Goal: Task Accomplishment & Management: Use online tool/utility

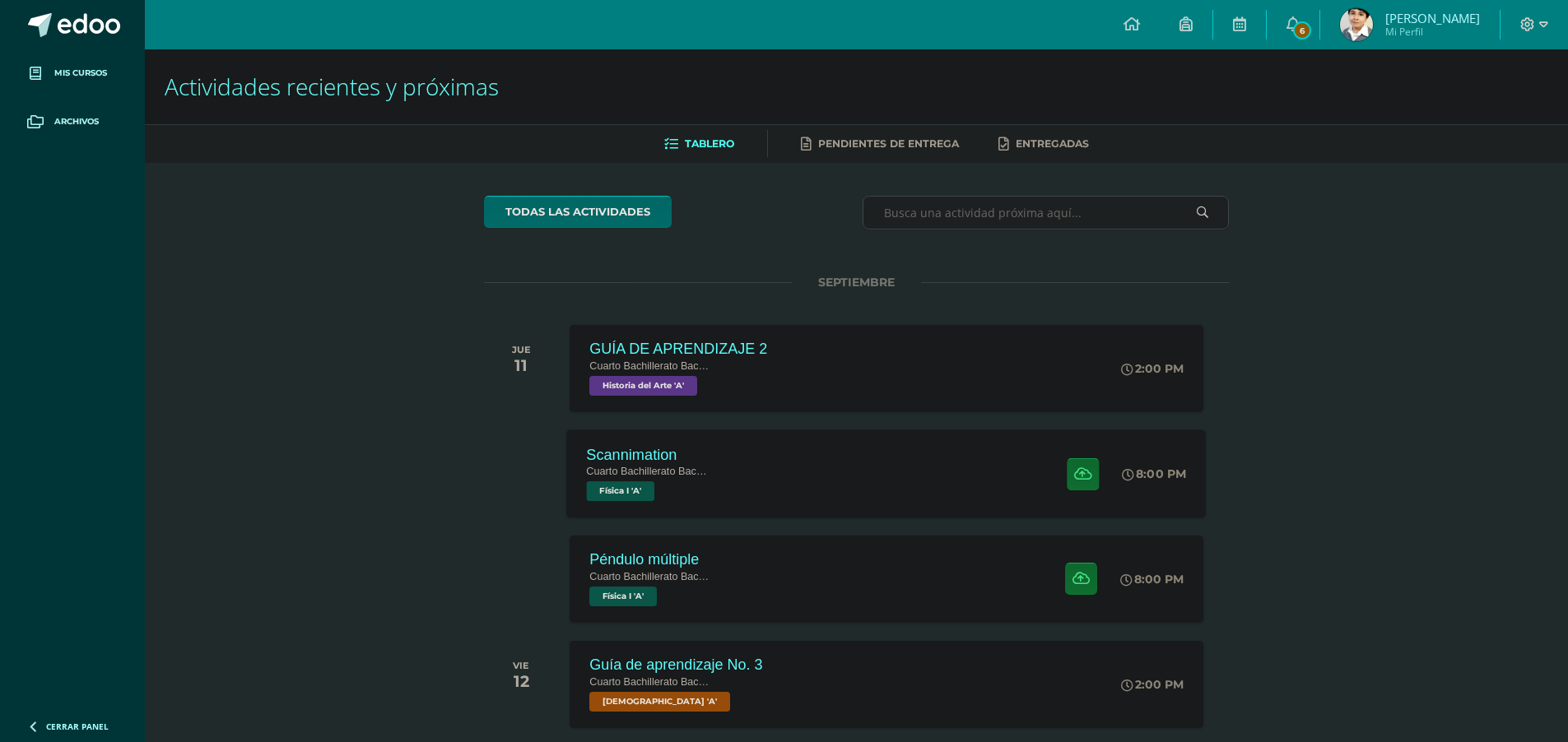
click at [710, 443] on div "Scannimation Cuarto Bachillerato Bachillerato en CCLL con Orientación en Diseño…" at bounding box center [650, 473] width 165 height 88
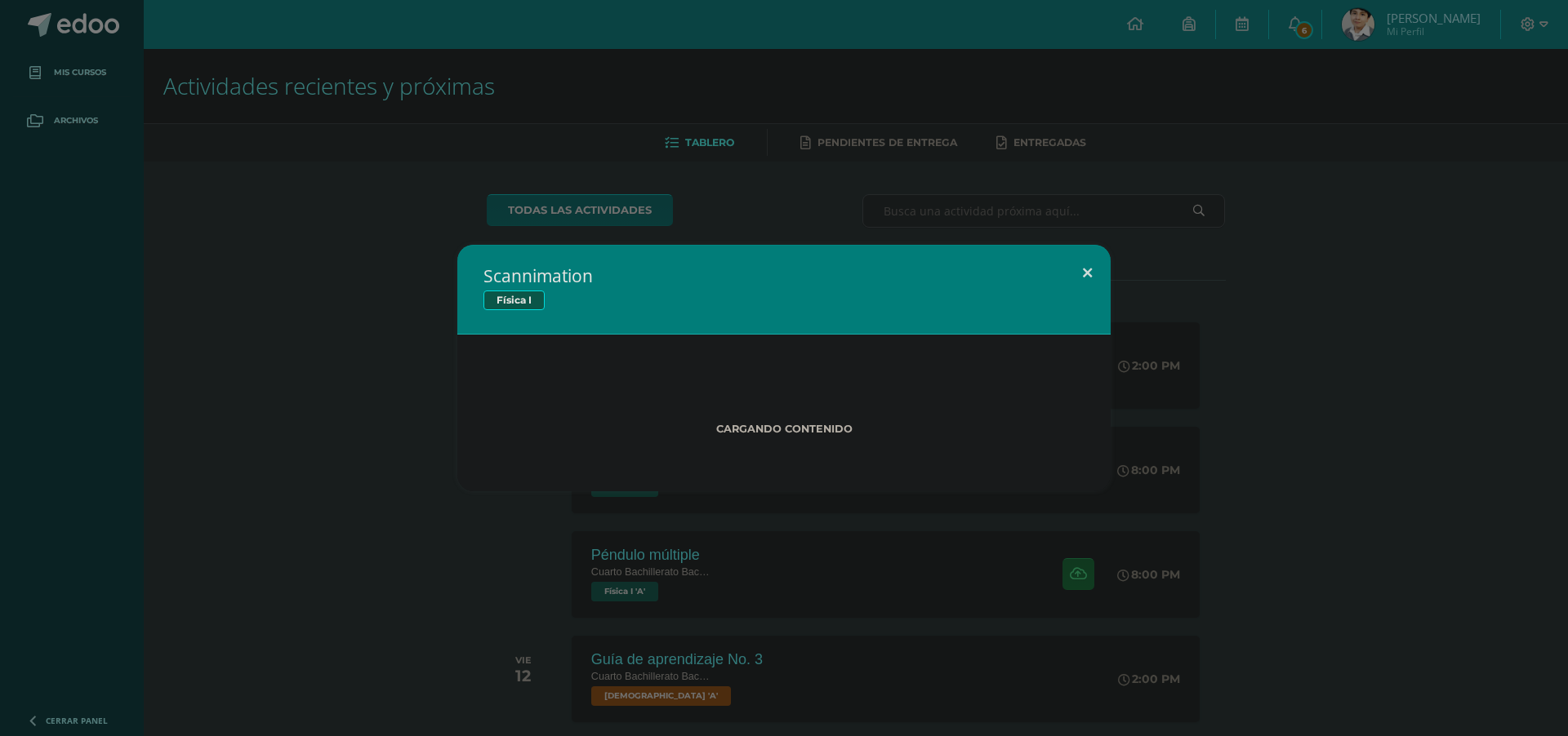
click at [1097, 274] on button at bounding box center [1088, 273] width 47 height 56
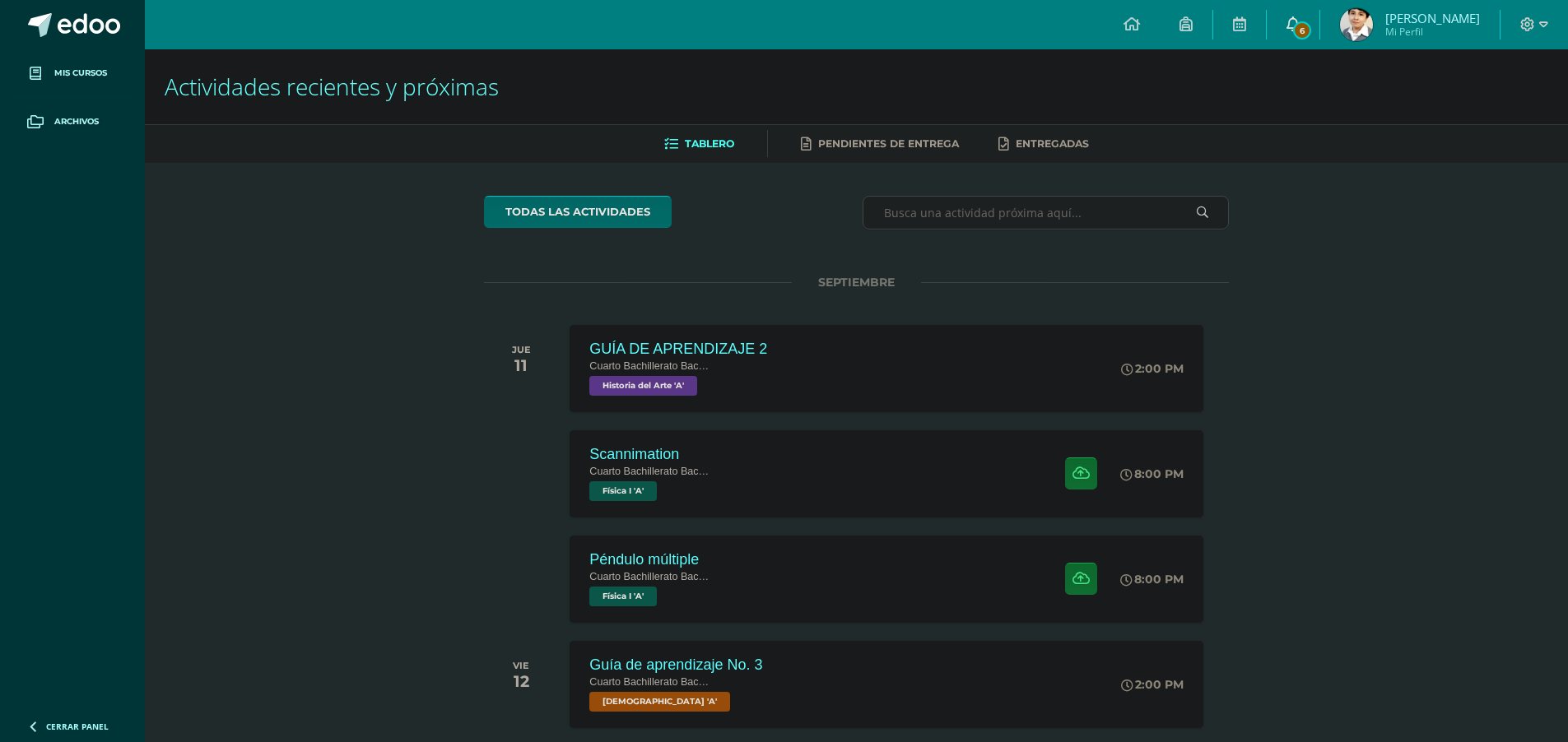
click at [1319, 20] on link "6" at bounding box center [1292, 24] width 53 height 50
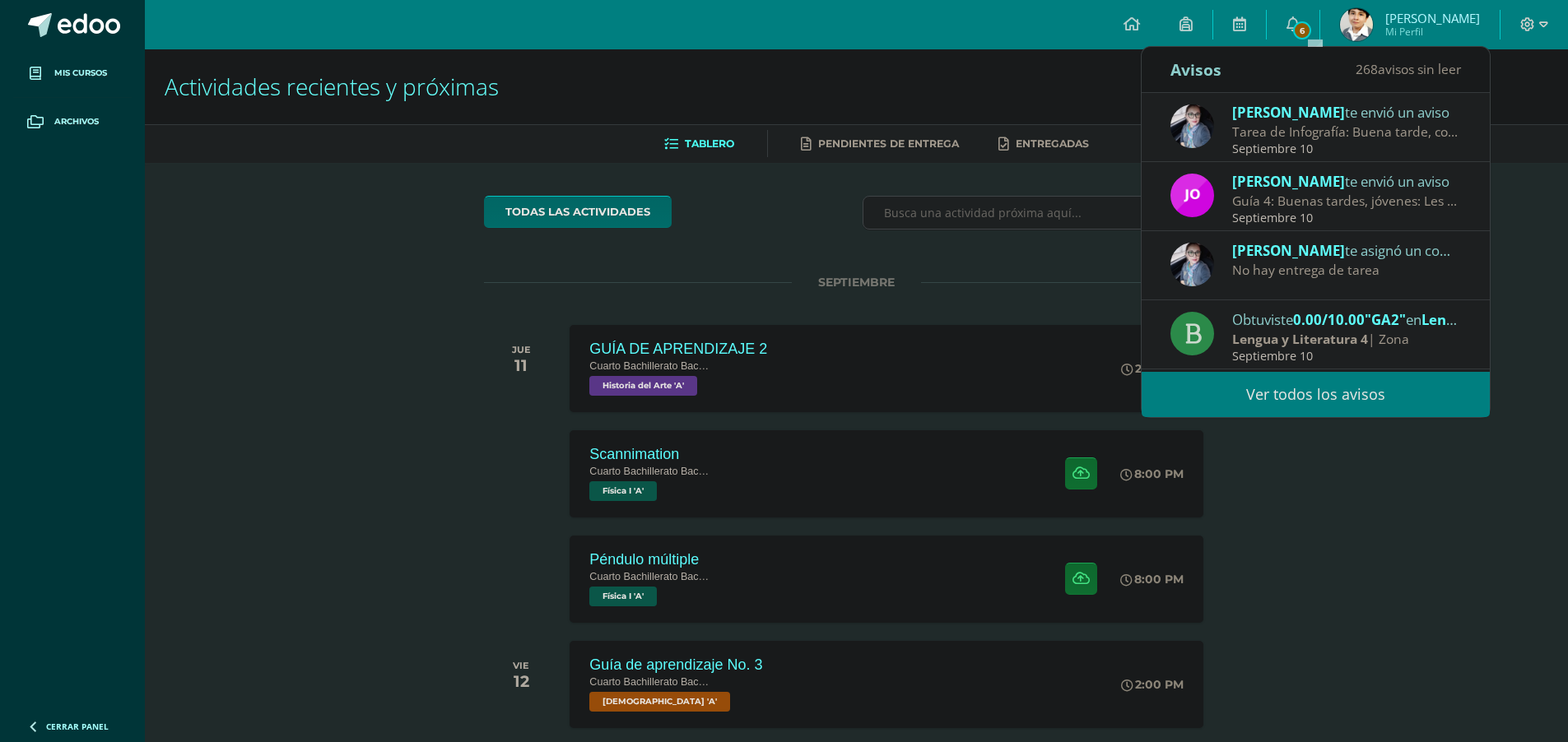
click at [1307, 136] on div "Tarea de Infografía: Buena tarde, con preocupación he notado que algunos alumno…" at bounding box center [1346, 132] width 229 height 19
click at [1347, 139] on div "Tarea de Infografía: Buena tarde, con preocupación he notado que algunos alumno…" at bounding box center [1346, 132] width 229 height 19
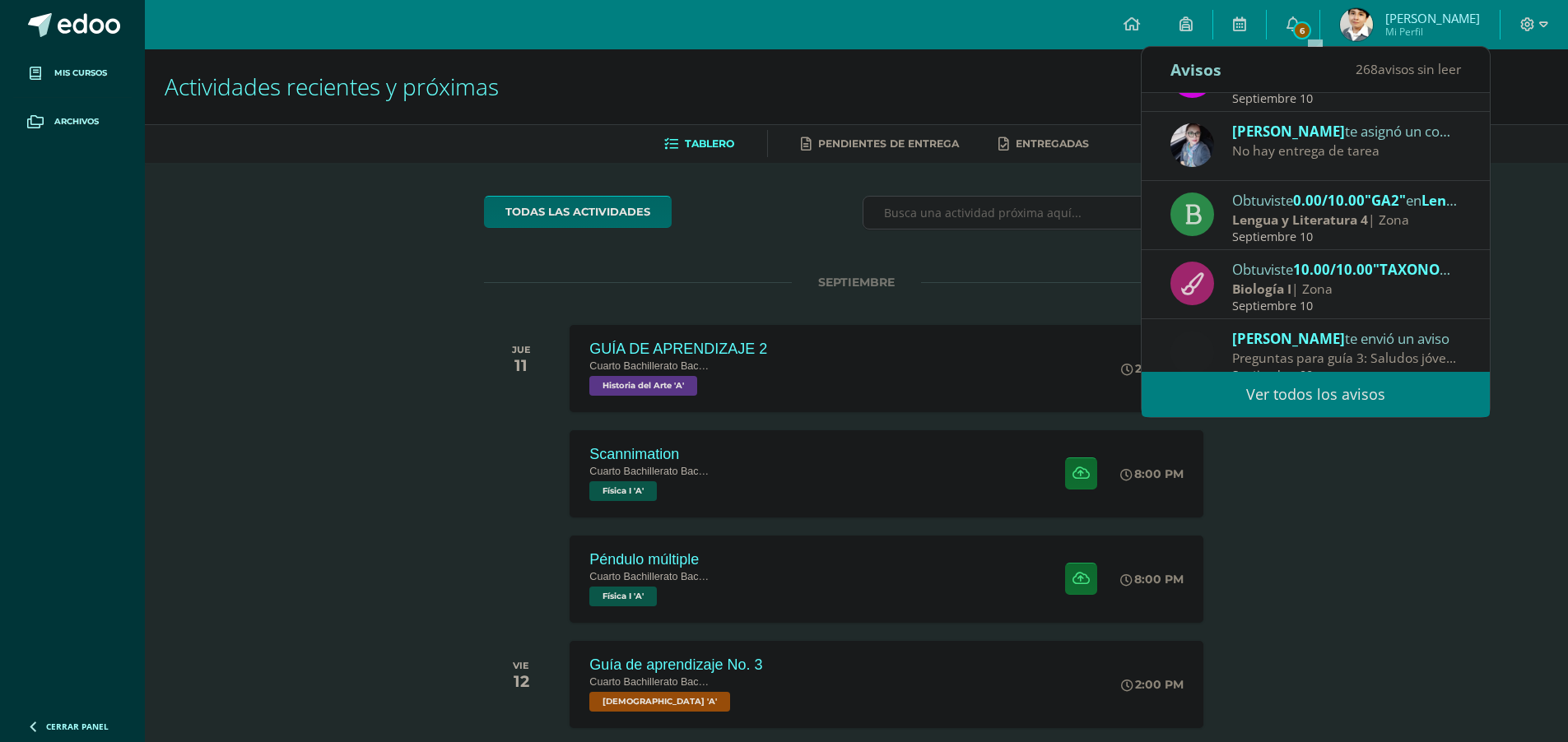
scroll to position [118, 0]
click at [1463, 550] on div "Actividades recientes y próximas Tablero Pendientes de entrega Entregadas todas…" at bounding box center [855, 546] width 1423 height 993
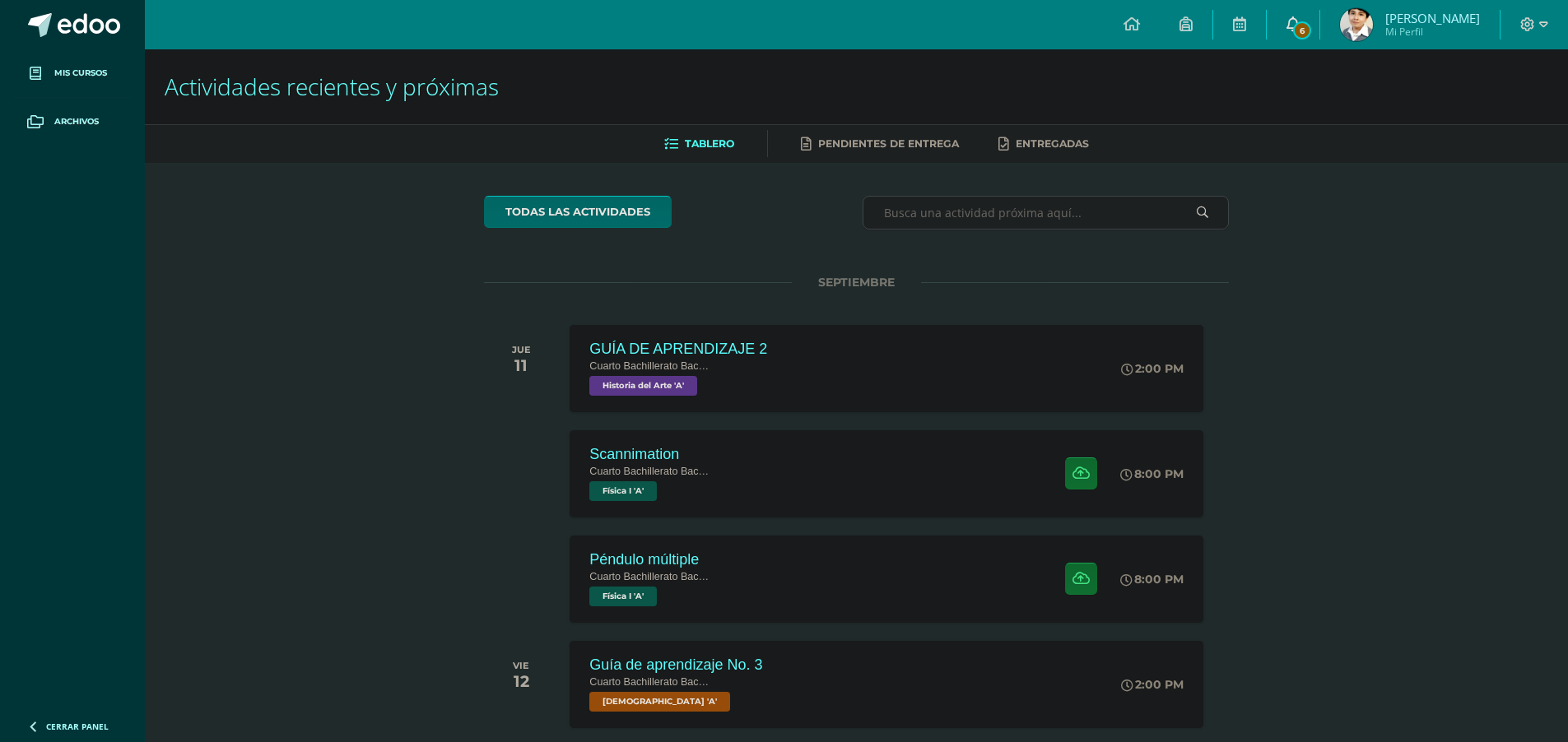
click at [1299, 27] on icon at bounding box center [1293, 24] width 13 height 15
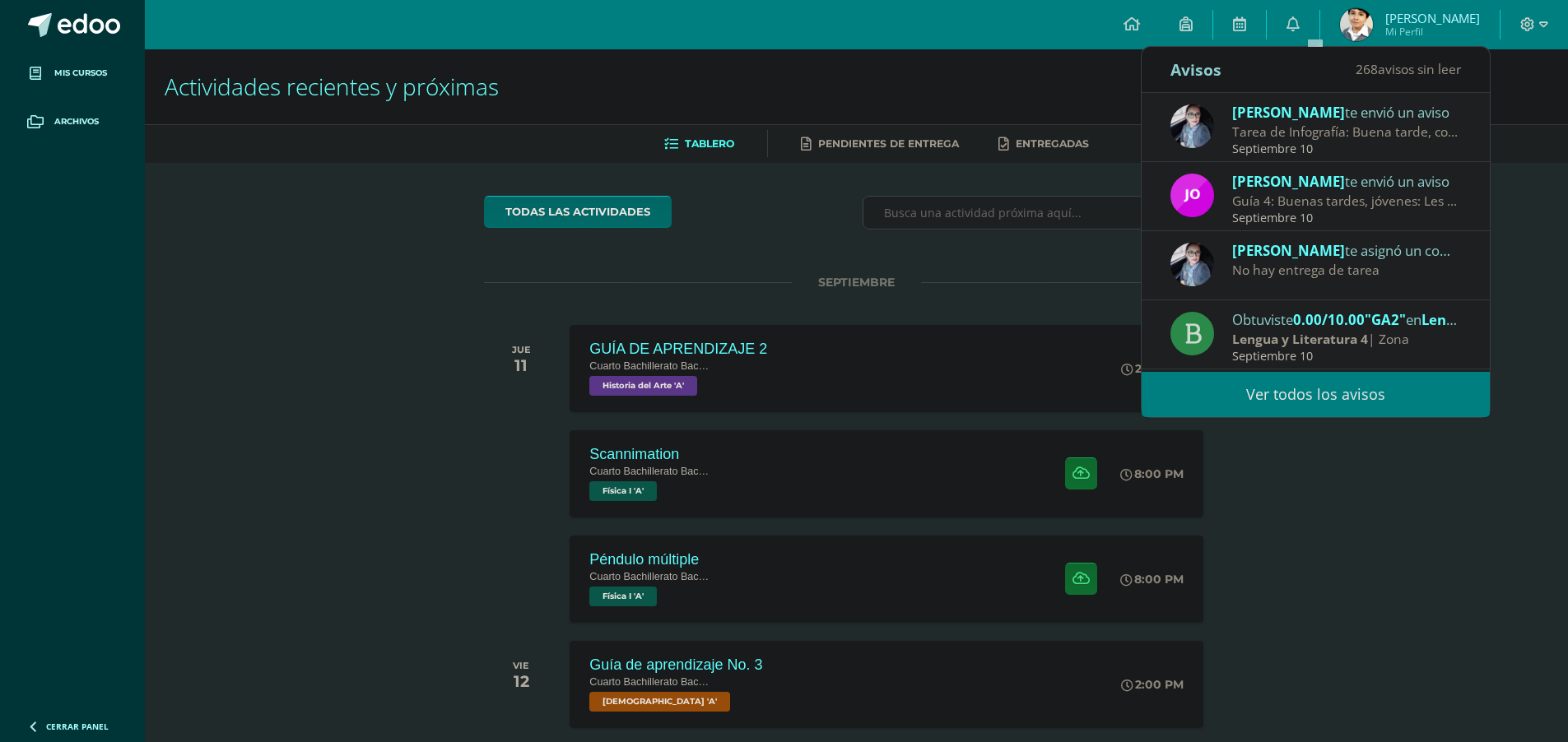
scroll to position [3, 0]
click at [1326, 134] on div "Tarea de Infografía: Buena tarde, con preocupación he notado que algunos alumno…" at bounding box center [1346, 129] width 229 height 19
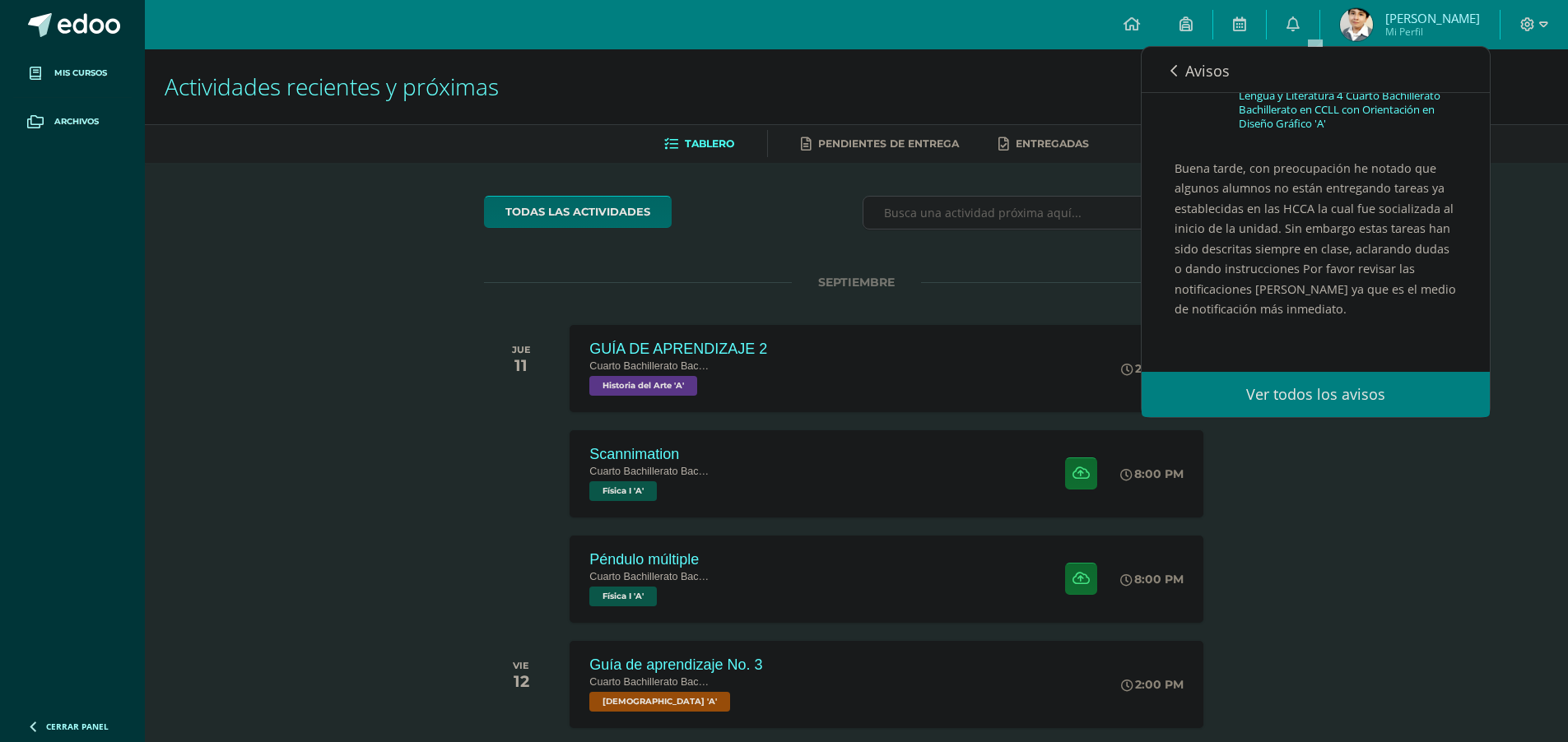
scroll to position [129, 0]
click at [1188, 82] on link "Avisos" at bounding box center [1200, 71] width 60 height 47
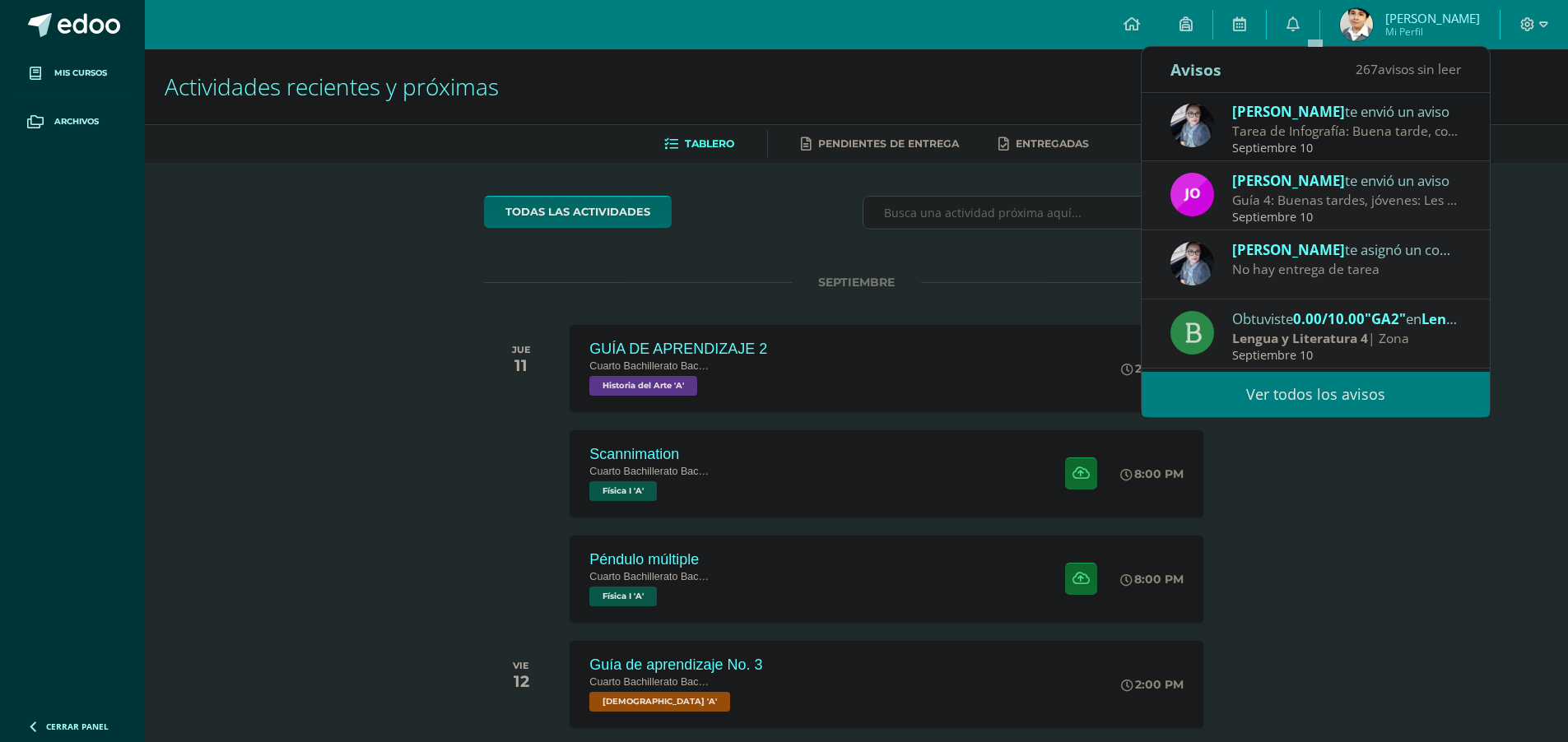
scroll to position [0, 0]
click at [1373, 212] on div "Septiembre 10" at bounding box center [1346, 218] width 229 height 14
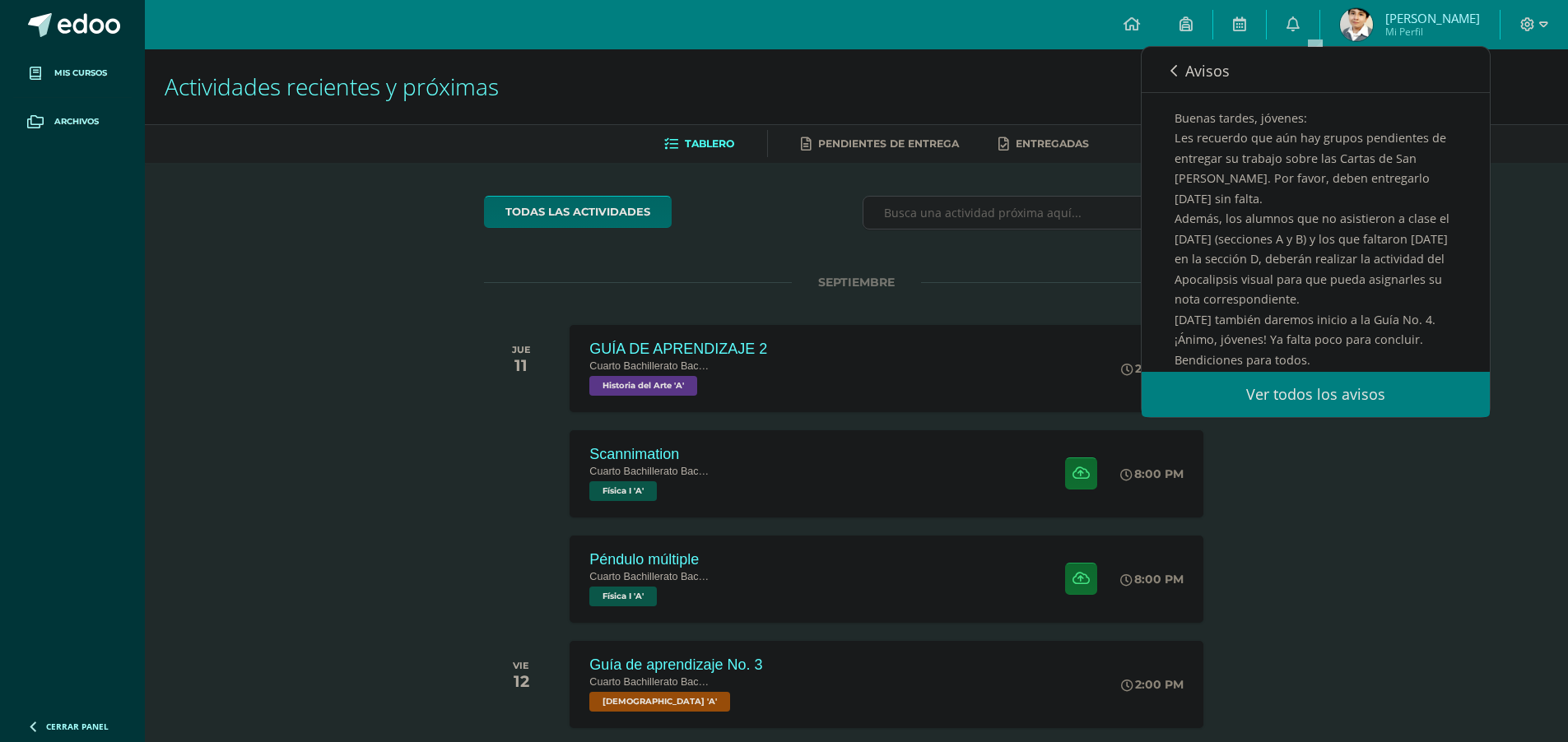
click at [1210, 66] on span "Avisos" at bounding box center [1207, 71] width 45 height 20
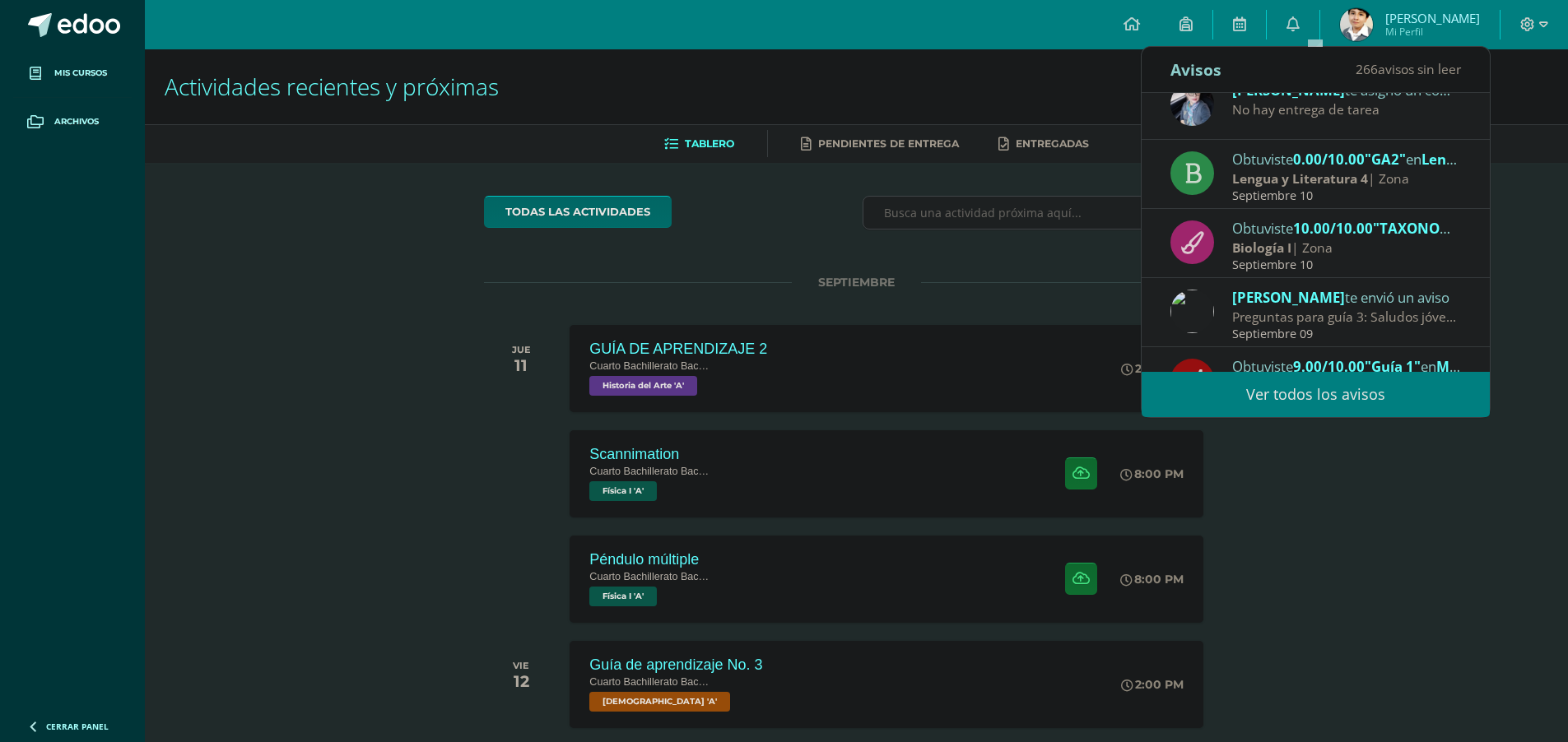
scroll to position [170, 0]
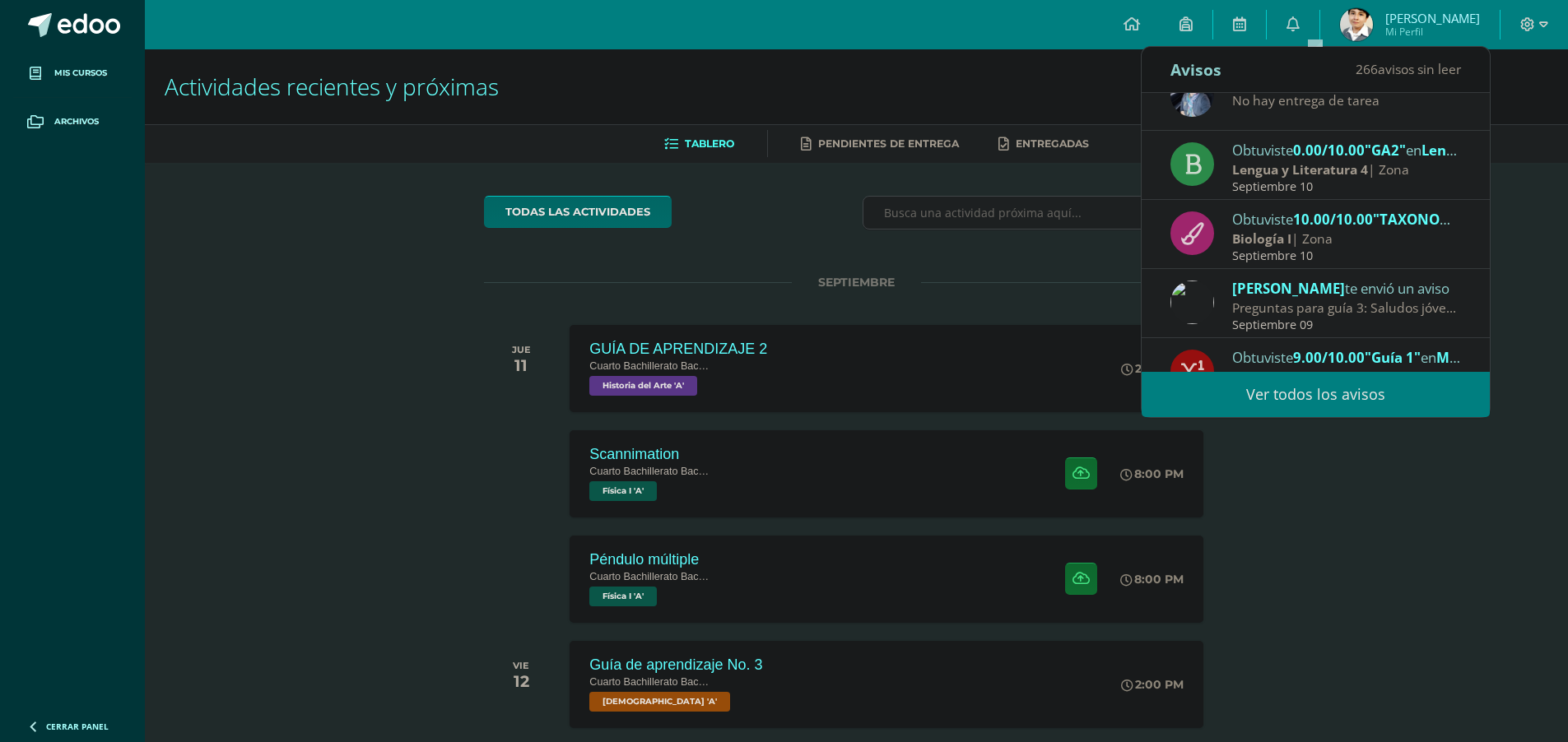
click at [1353, 238] on div "Biología I | Zona" at bounding box center [1346, 239] width 229 height 19
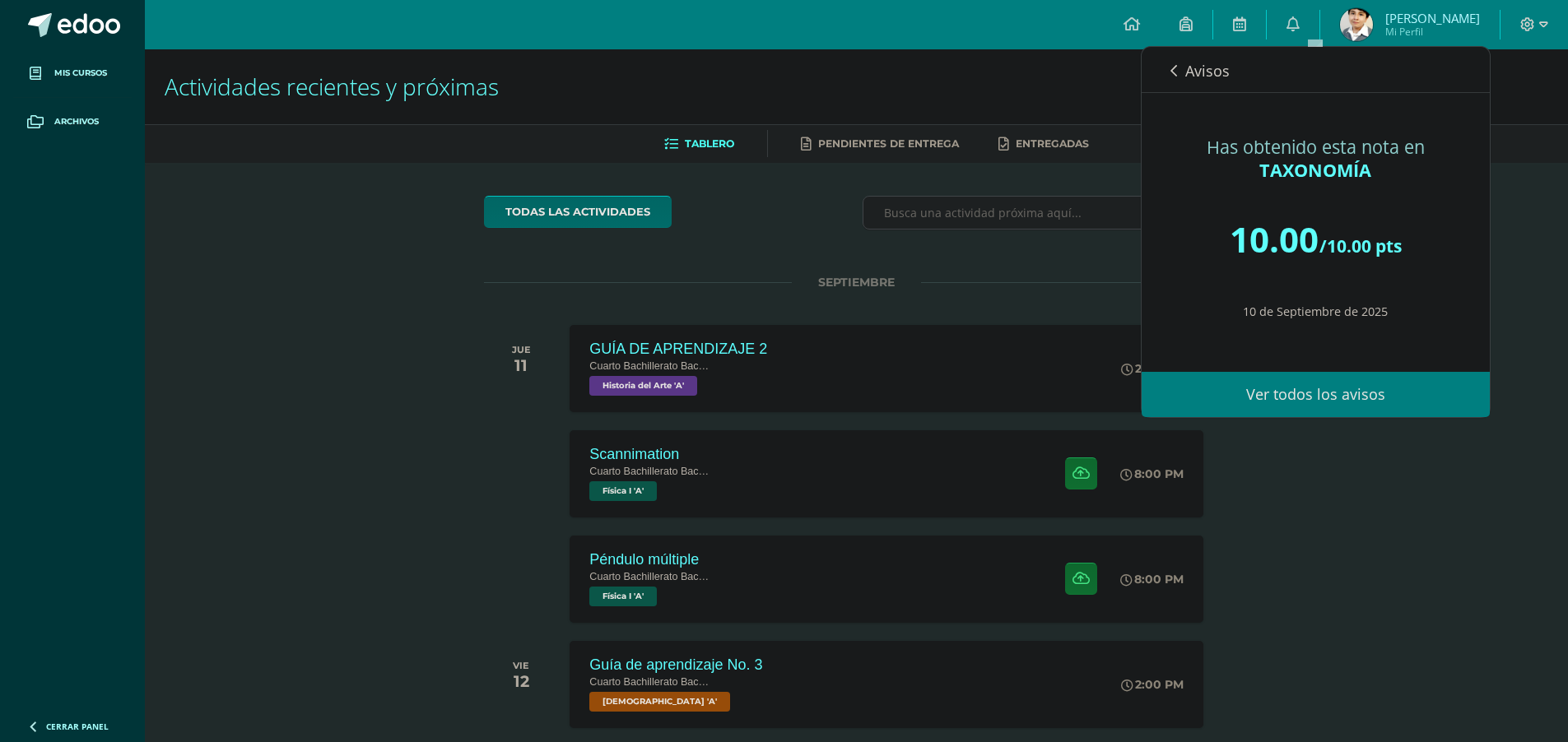
click at [1192, 63] on span "Avisos" at bounding box center [1207, 71] width 45 height 20
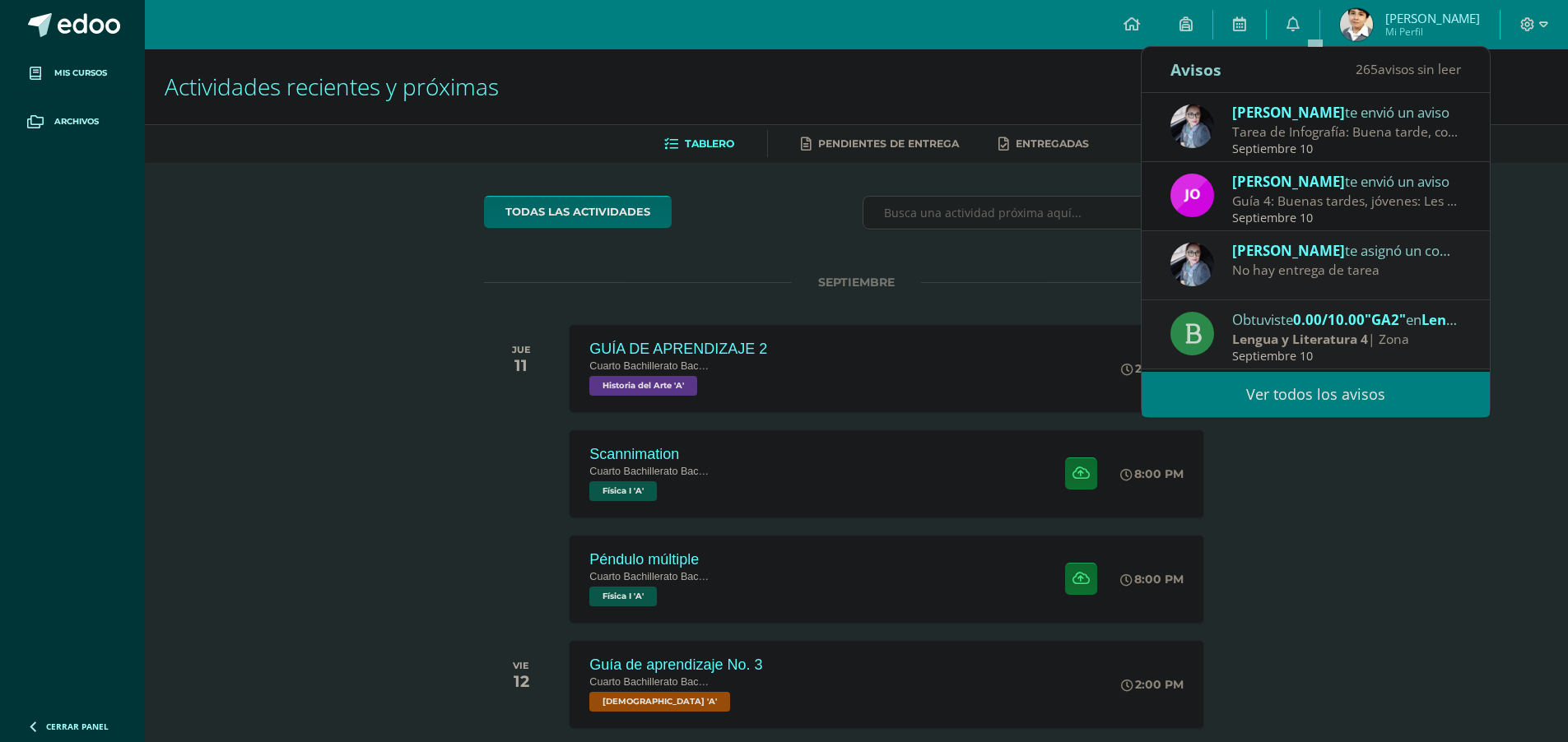
click at [404, 155] on ul "Tablero Pendientes de entrega Entregadas" at bounding box center [876, 144] width 1423 height 27
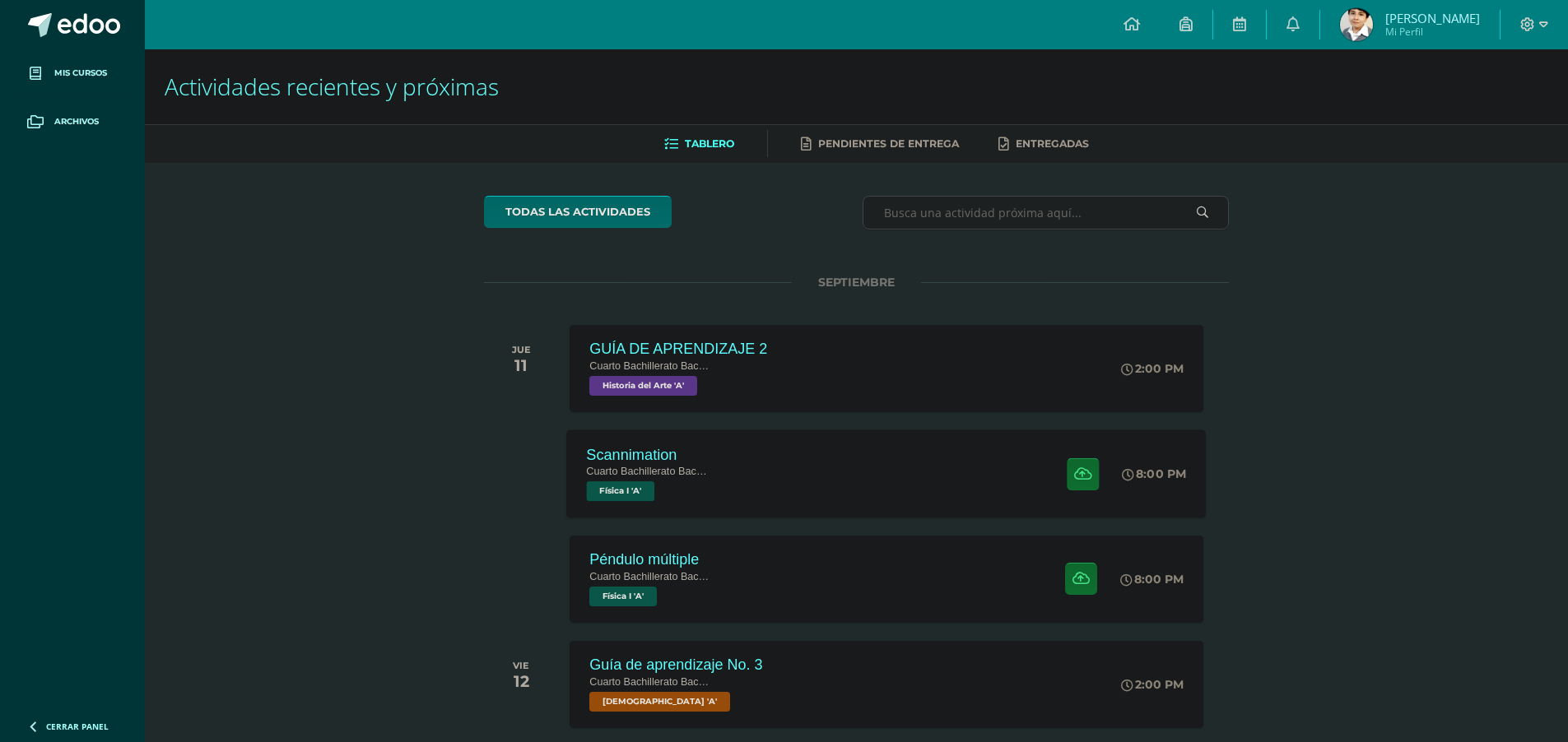
click at [734, 480] on div "Scannimation Cuarto Bachillerato Bachillerato en CCLL con Orientación en Diseño…" at bounding box center [887, 473] width 639 height 88
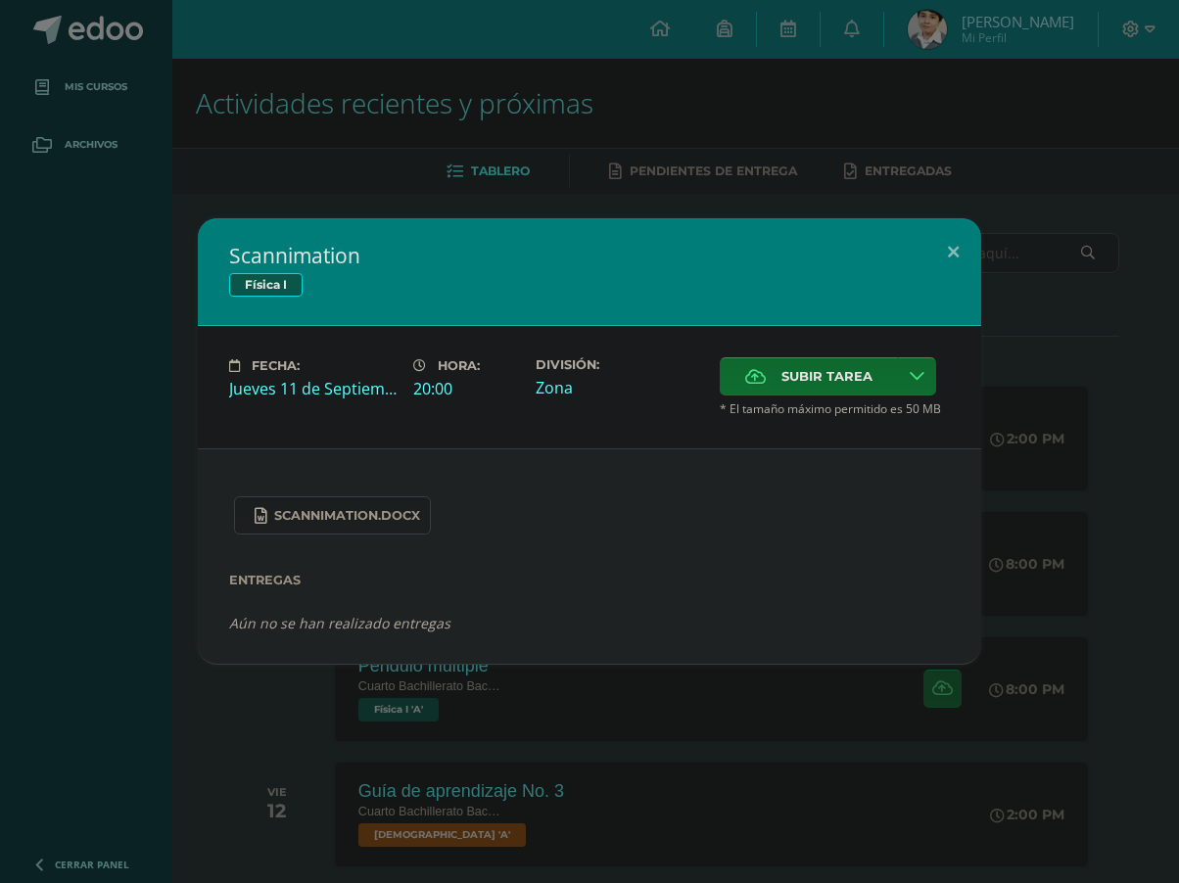
click at [1177, 299] on div "Scannimation Física I Fecha: [DATE] Hora: 20:00 División: Zona Cancelar" at bounding box center [589, 441] width 1179 height 883
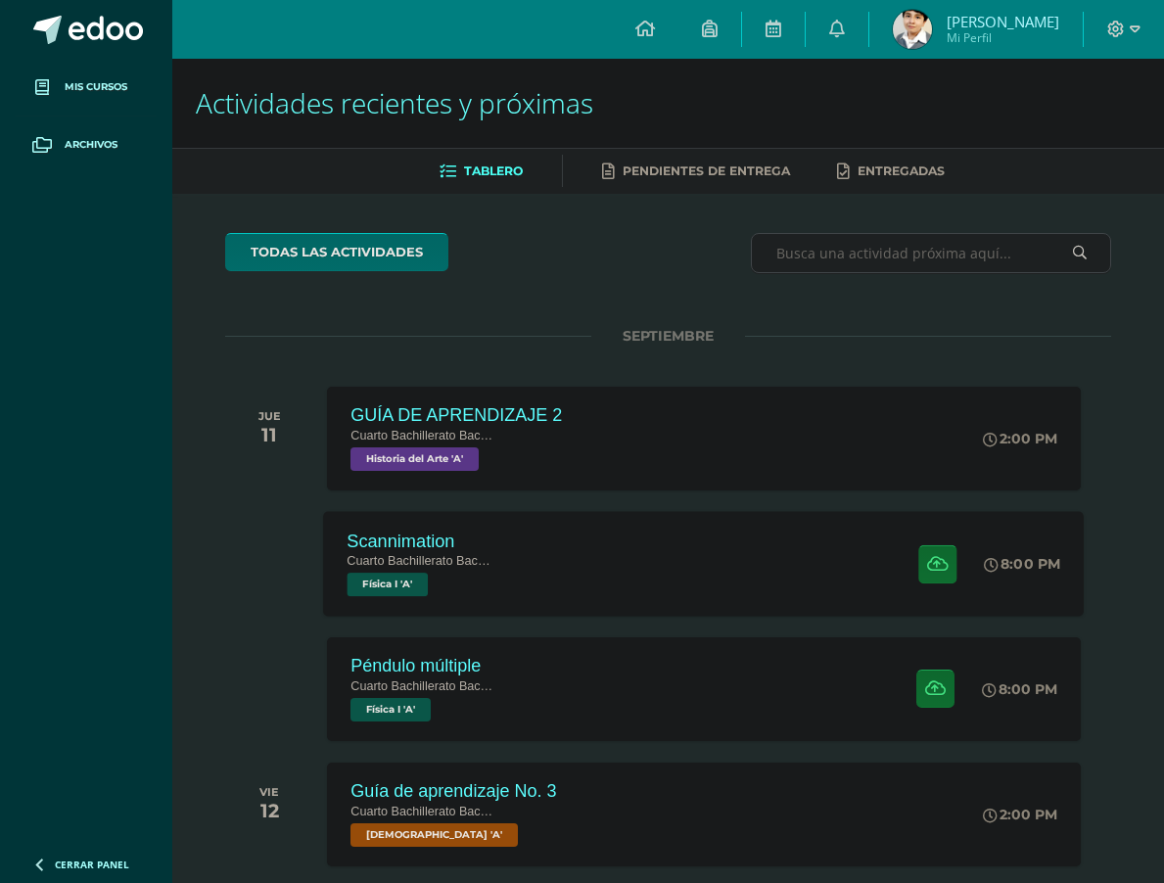
click at [675, 592] on div "Scannimation Cuarto Bachillerato Bachillerato en CCLL con Orientación en Diseño…" at bounding box center [704, 563] width 761 height 105
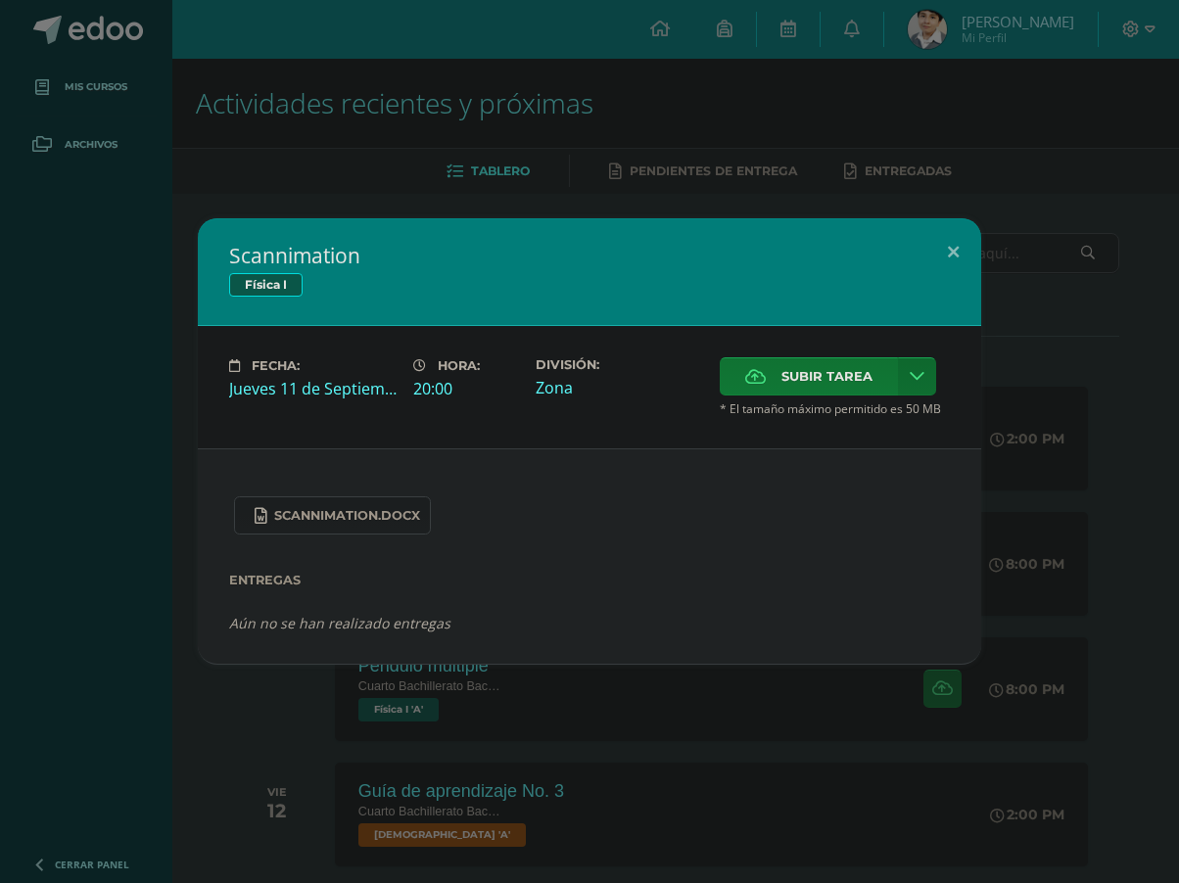
click at [829, 378] on span "Subir tarea" at bounding box center [826, 376] width 91 height 36
click at [0, 0] on input "Subir tarea" at bounding box center [0, 0] width 0 height 0
click at [829, 378] on span "Subir tarea" at bounding box center [826, 376] width 91 height 36
click at [0, 0] on input "Subir tarea" at bounding box center [0, 0] width 0 height 0
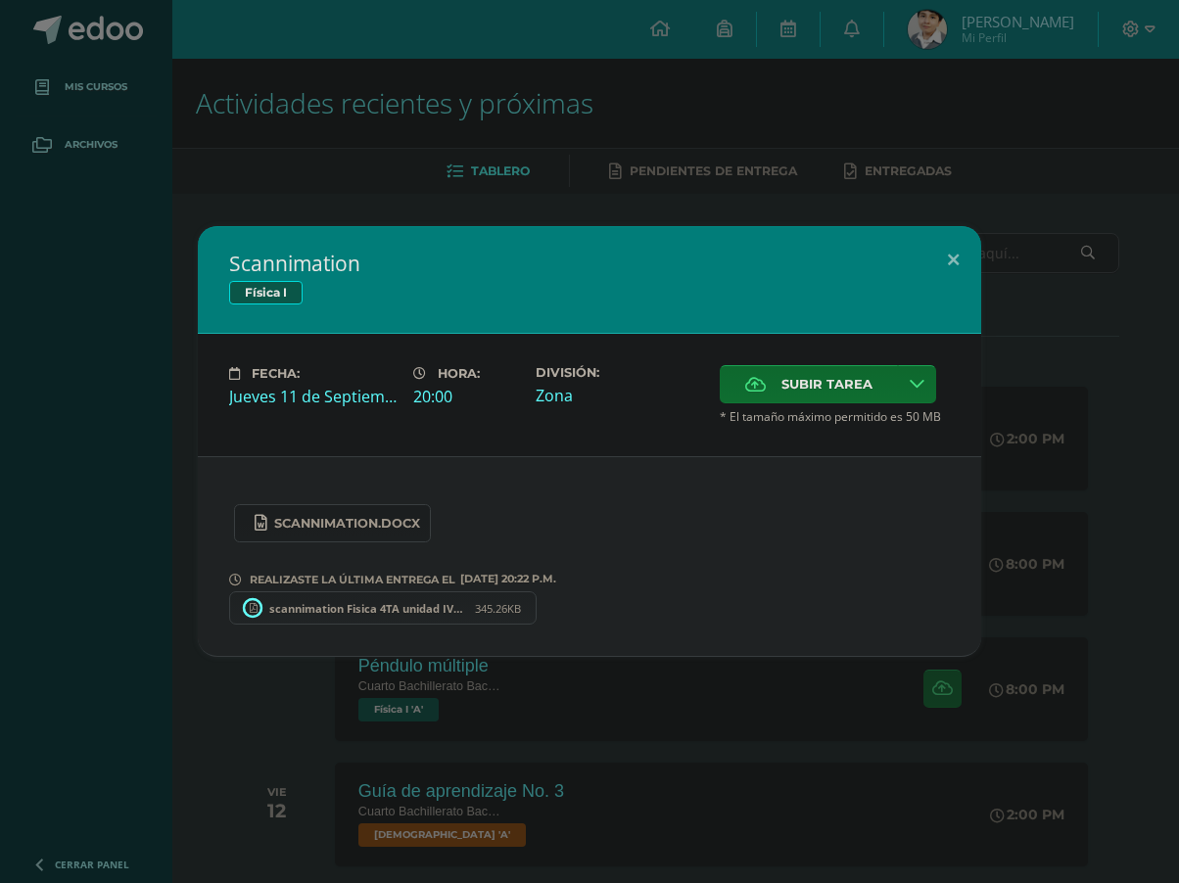
click at [1039, 288] on div "Scannimation Física I Fecha: [DATE] Hora: 20:00 División: Zona Cancelar" at bounding box center [589, 441] width 1163 height 431
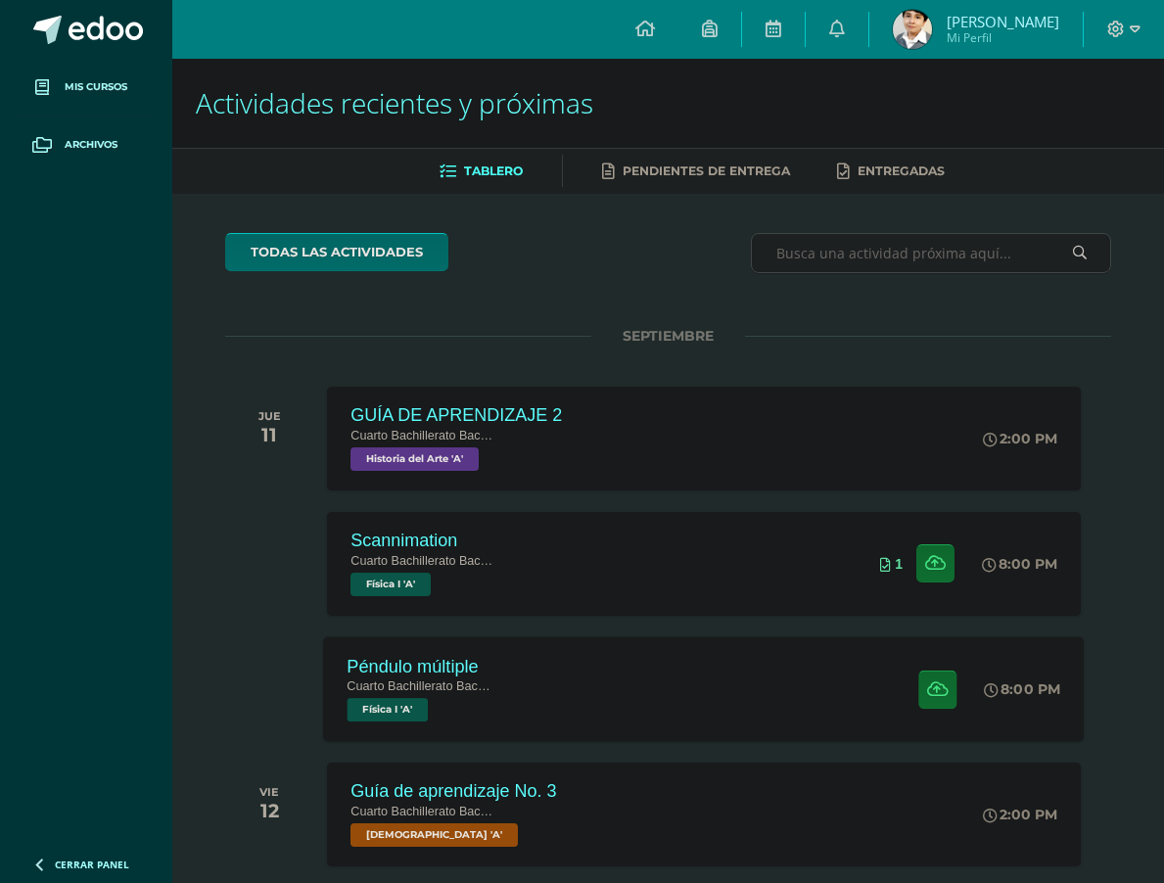
click at [529, 710] on div "Péndulo múltiple Cuarto Bachillerato Bachillerato en CCLL con Orientación en Di…" at bounding box center [704, 689] width 761 height 105
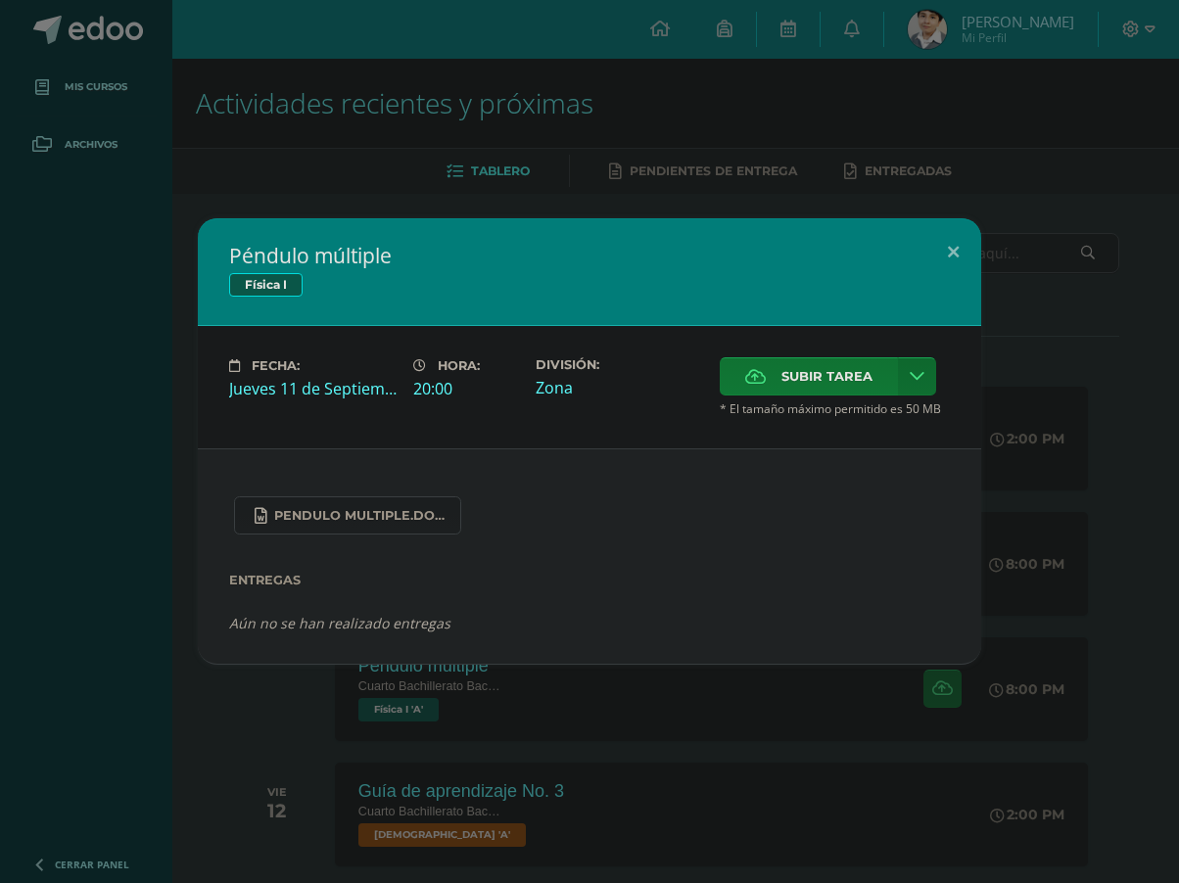
click at [802, 387] on span "Subir tarea" at bounding box center [826, 376] width 91 height 36
click at [0, 0] on input "Subir tarea" at bounding box center [0, 0] width 0 height 0
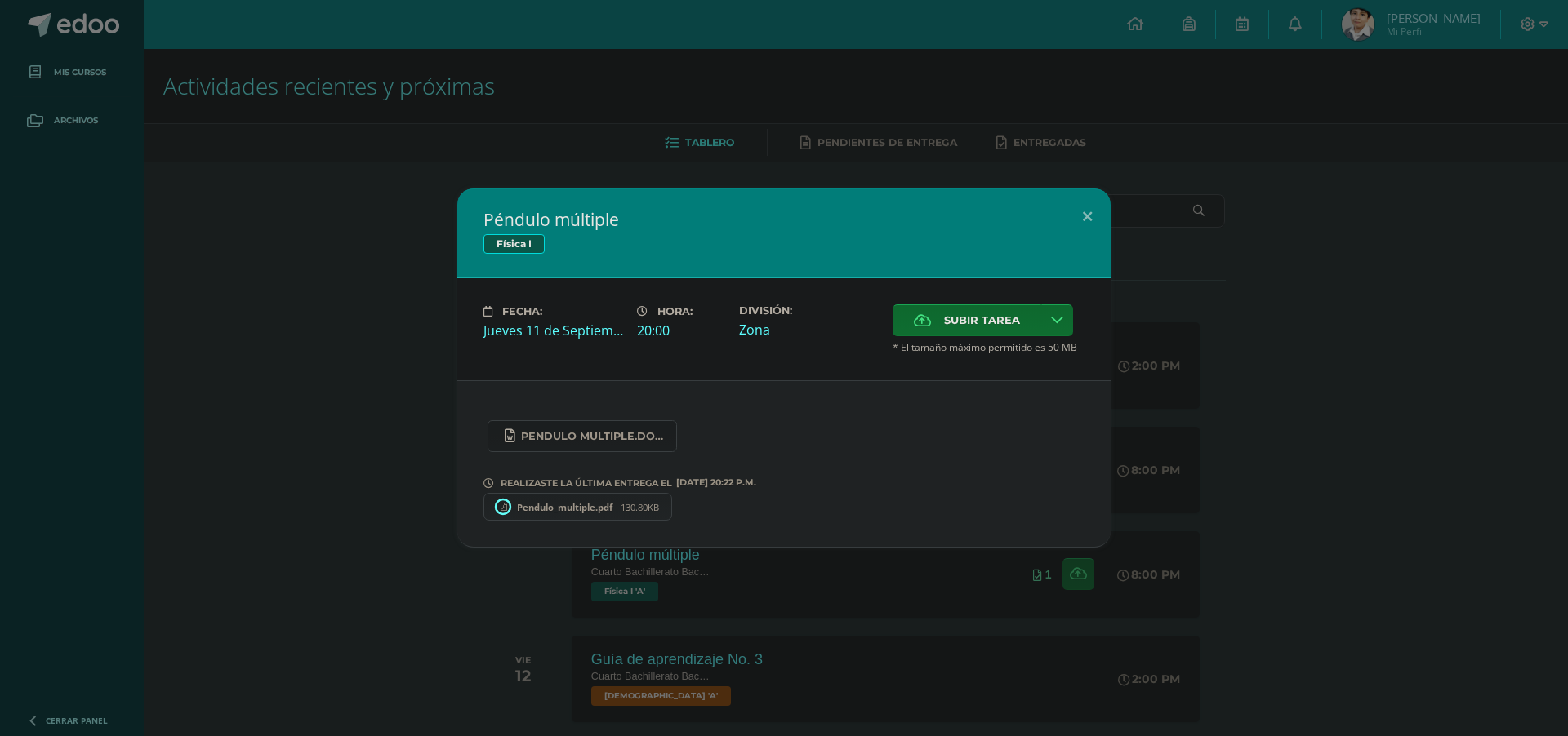
click at [1347, 401] on div "Péndulo múltiple Física I Fecha: [DATE] Hora: 20:00 División: Zona" at bounding box center [784, 368] width 1555 height 359
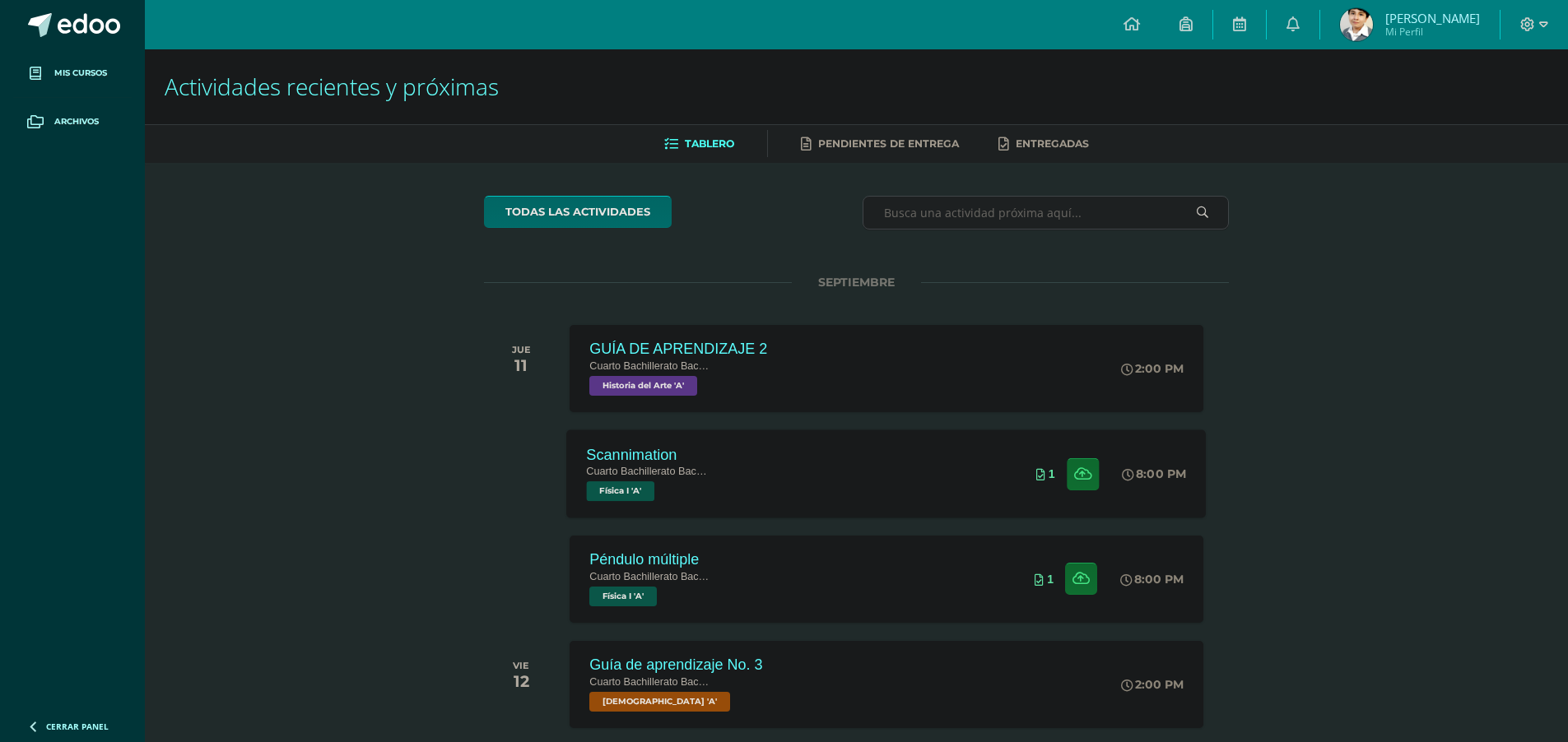
click at [878, 467] on div "Scannimation Cuarto Bachillerato Bachillerato en CCLL con Orientación en Diseño…" at bounding box center [887, 473] width 639 height 88
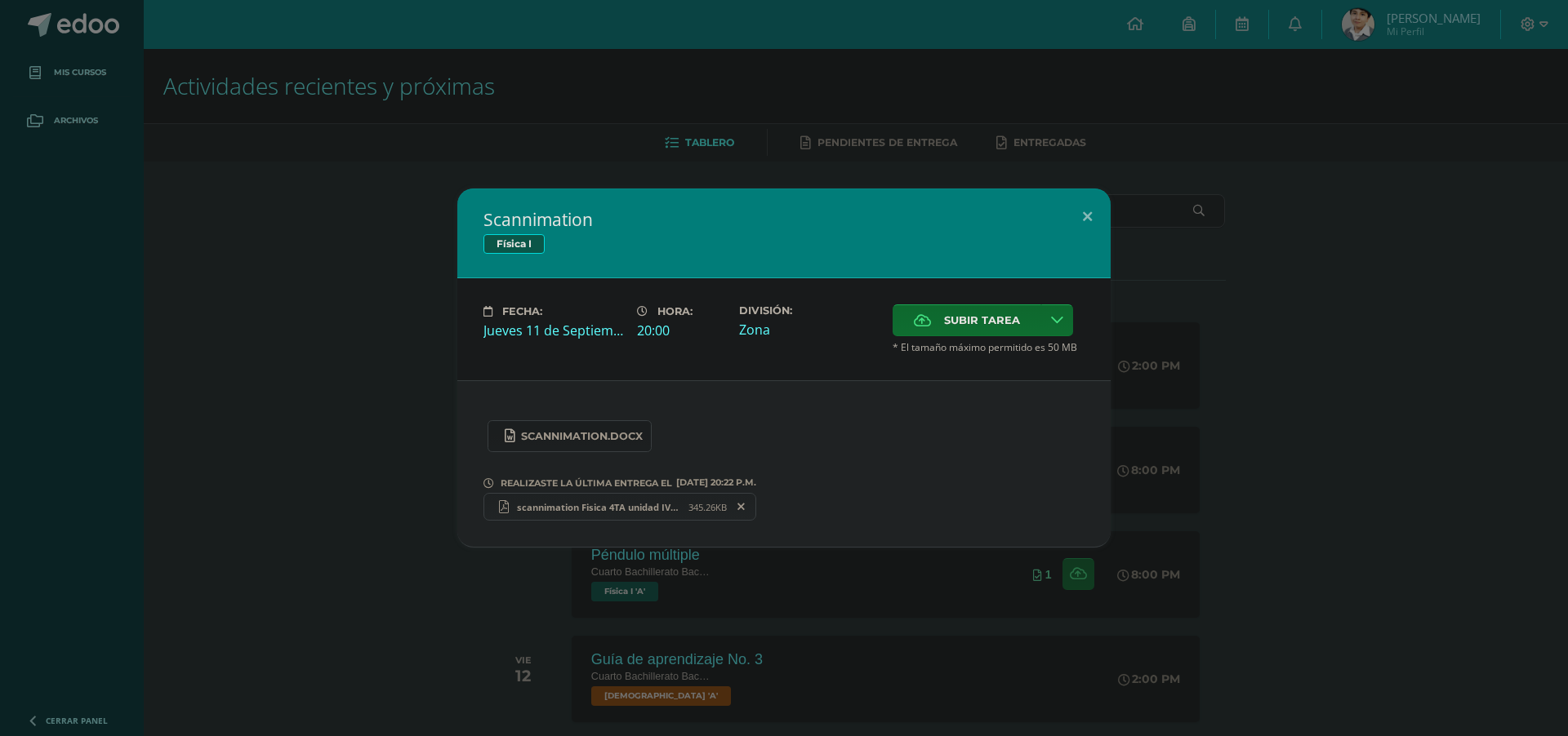
click at [1447, 466] on div "Scannimation Física I Fecha: [DATE] Hora: 20:00 División: Zona Cancelar" at bounding box center [784, 368] width 1555 height 359
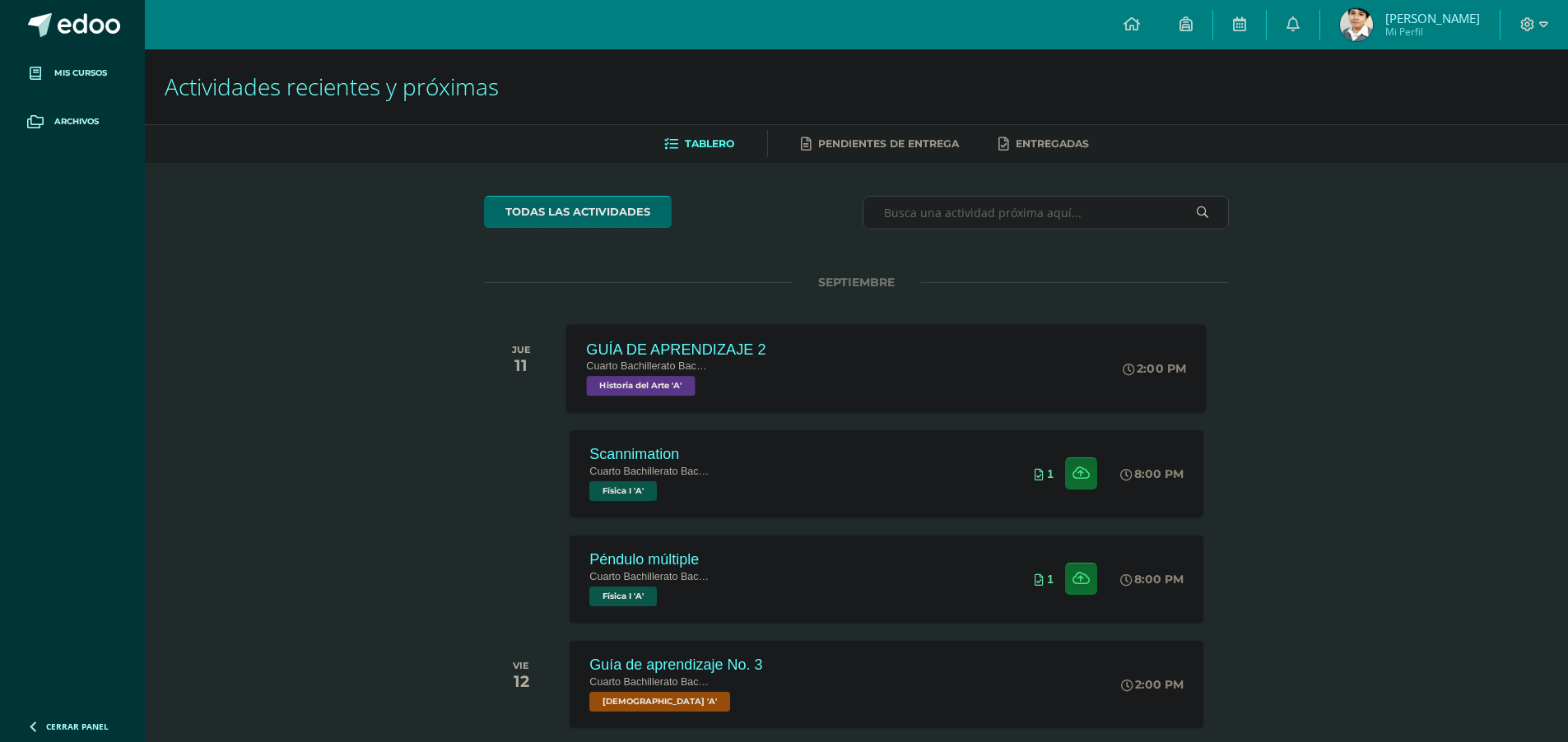
click at [665, 366] on span "Cuarto Bachillerato Bachillerato en CCLL con Orientación en Diseño Gráfico" at bounding box center [649, 366] width 125 height 12
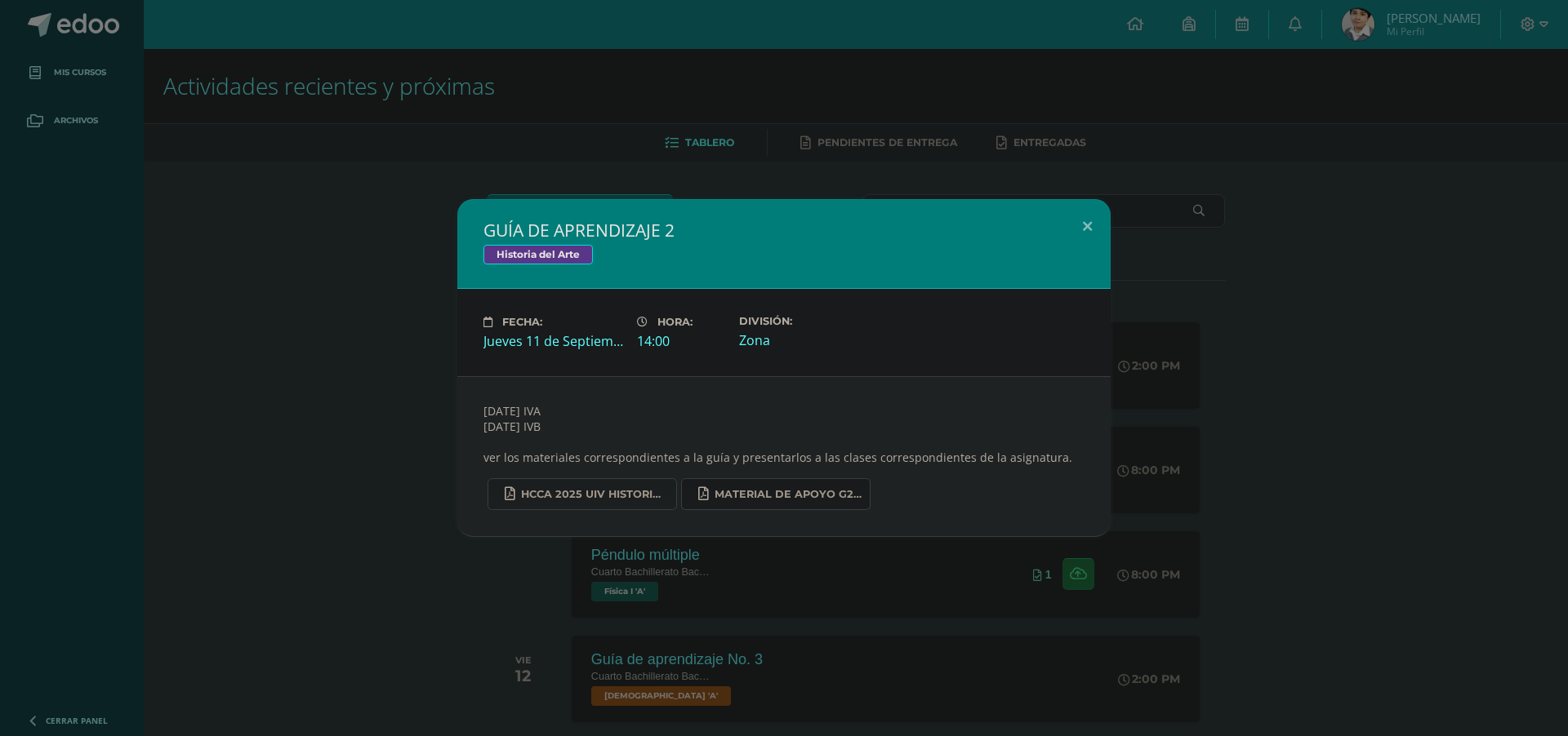
click at [712, 486] on link "MATERIAL DE APOYO G2 HISTORIA.pdf" at bounding box center [776, 494] width 189 height 32
click at [606, 493] on span "HCCA 2025 UIV HISTORIA DEL ARTE.docx.pdf" at bounding box center [595, 495] width 147 height 13
